Goal: Information Seeking & Learning: Learn about a topic

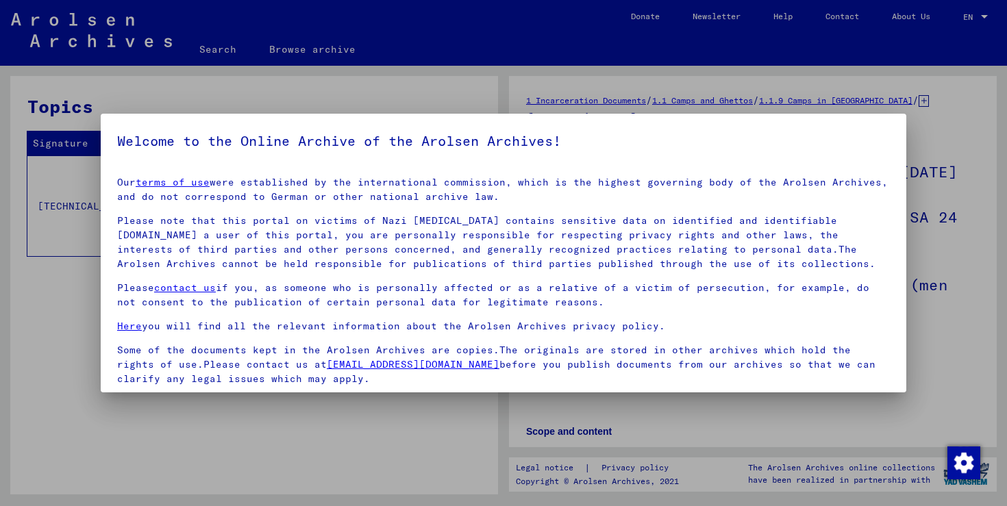
scroll to position [102, 0]
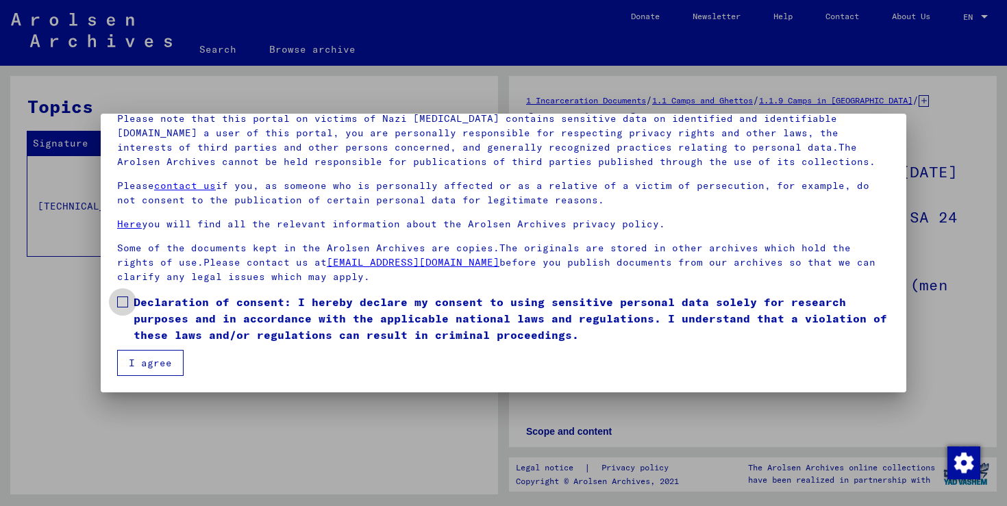
click at [123, 301] on span at bounding box center [122, 302] width 11 height 11
click at [153, 366] on button "I agree" at bounding box center [150, 363] width 66 height 26
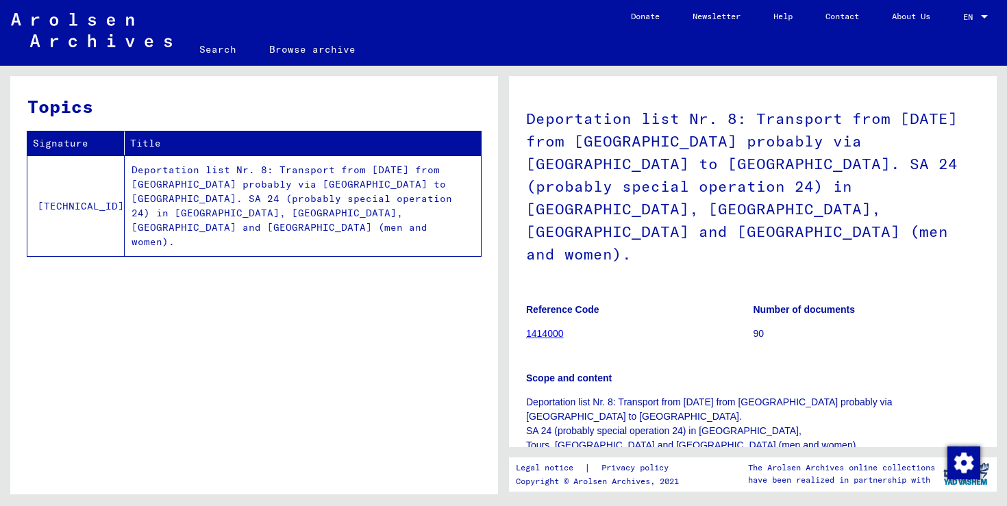
scroll to position [0, 0]
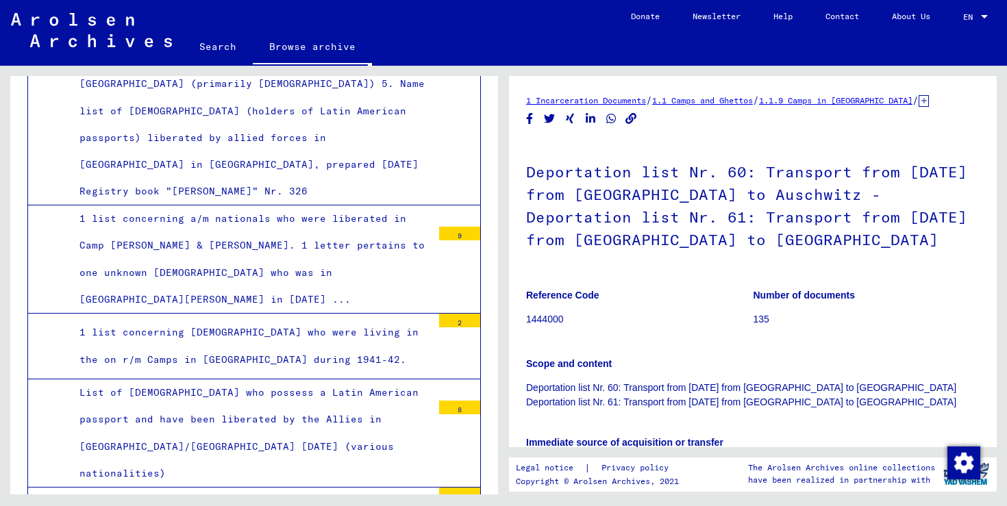
scroll to position [6057, 0]
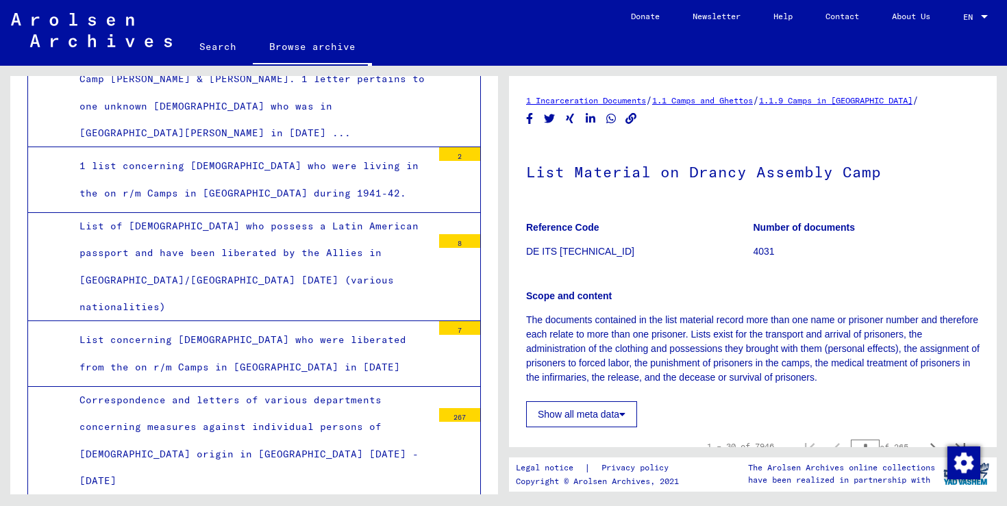
scroll to position [6213, 0]
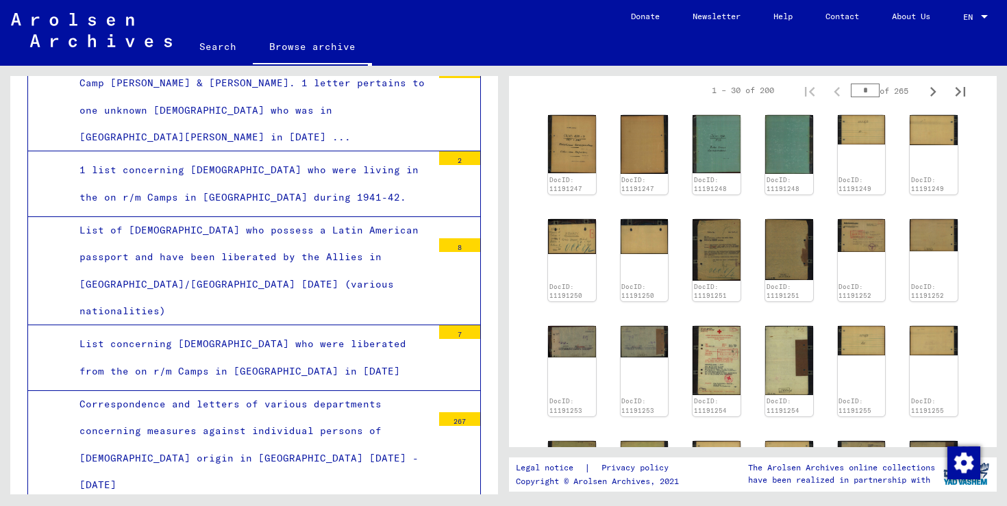
scroll to position [433, 0]
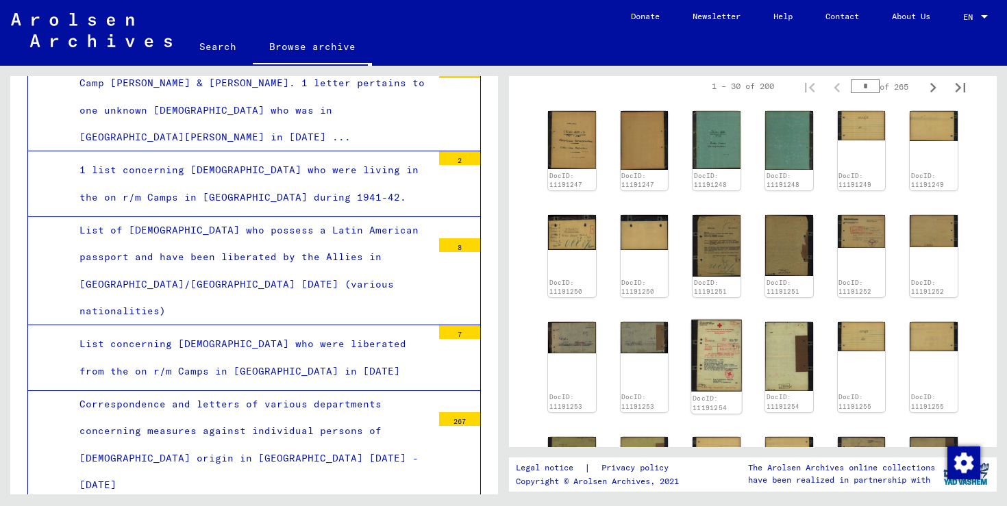
click at [712, 335] on img at bounding box center [717, 356] width 50 height 72
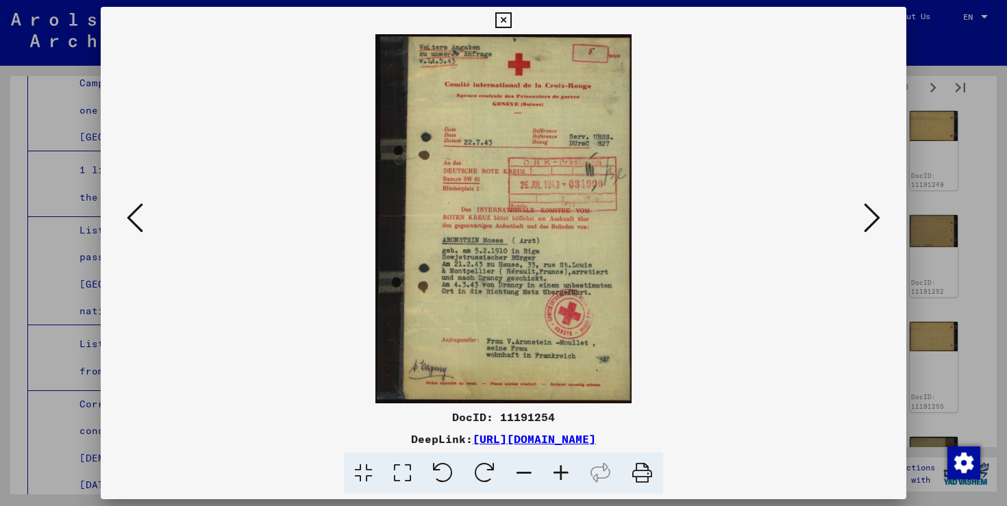
click at [868, 221] on icon at bounding box center [872, 217] width 16 height 33
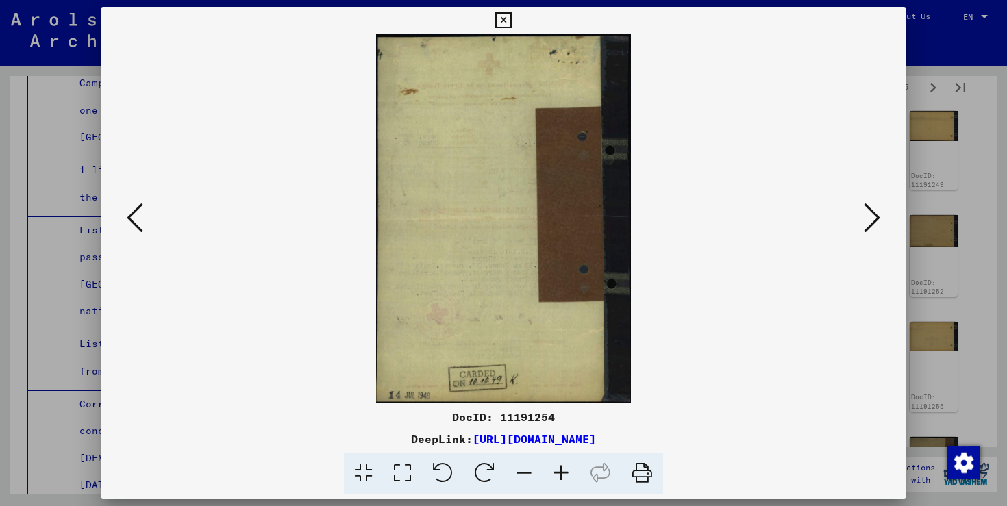
click at [868, 221] on icon at bounding box center [872, 217] width 16 height 33
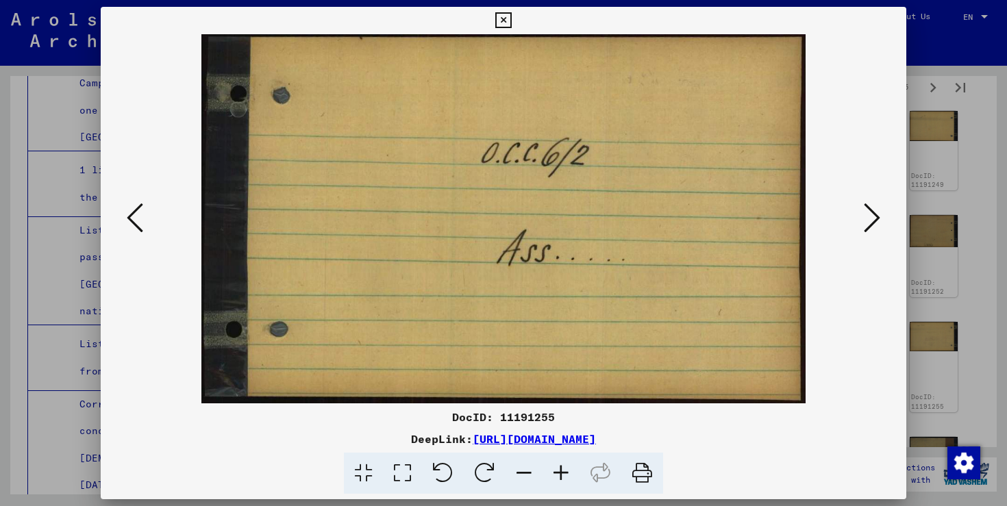
click at [868, 221] on icon at bounding box center [872, 217] width 16 height 33
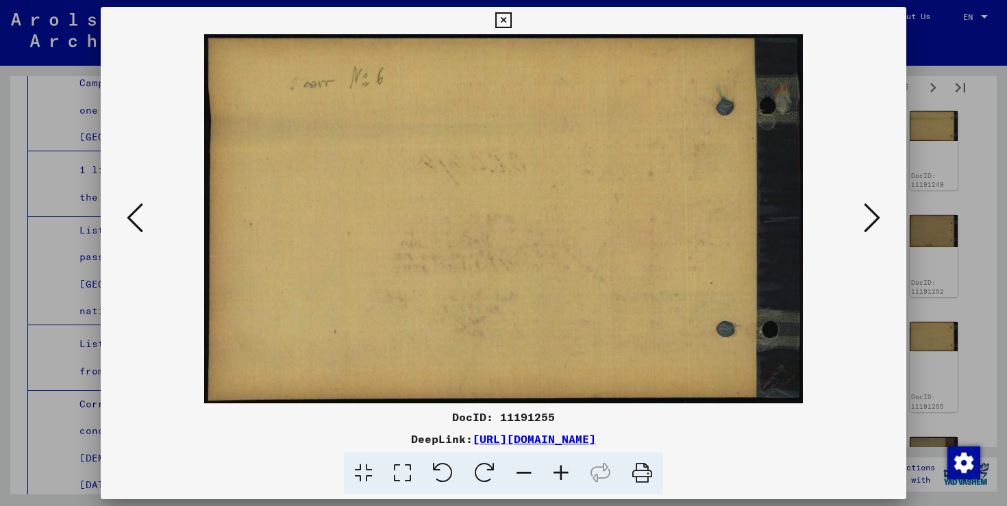
click at [868, 221] on icon at bounding box center [872, 217] width 16 height 33
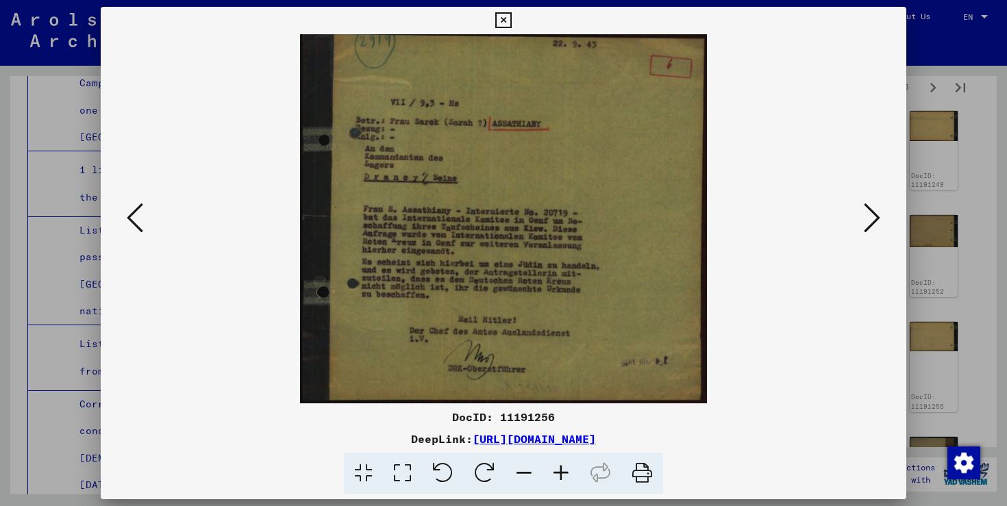
click at [868, 221] on icon at bounding box center [872, 217] width 16 height 33
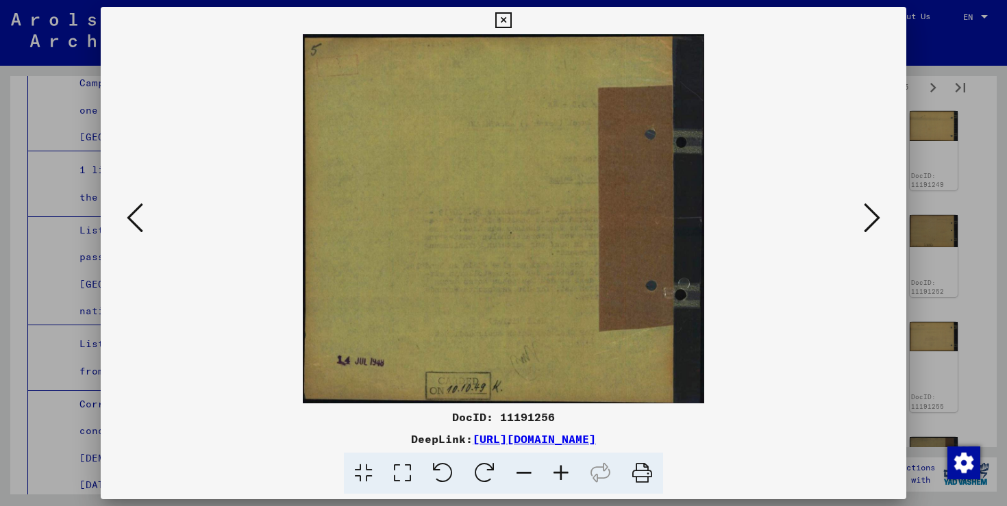
click at [868, 221] on icon at bounding box center [872, 217] width 16 height 33
